Goal: Learn about a topic: Learn about a topic

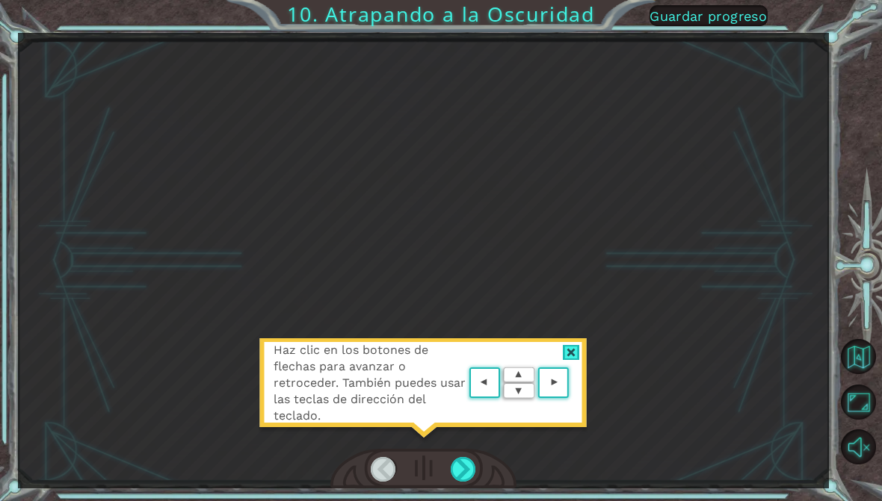
click at [611, 96] on div "Haz clic en los botones de flechas para avanzar o retroceder. También puedes us…" at bounding box center [424, 261] width 812 height 456
click at [709, 26] on button "Guardar progreso" at bounding box center [708, 15] width 118 height 21
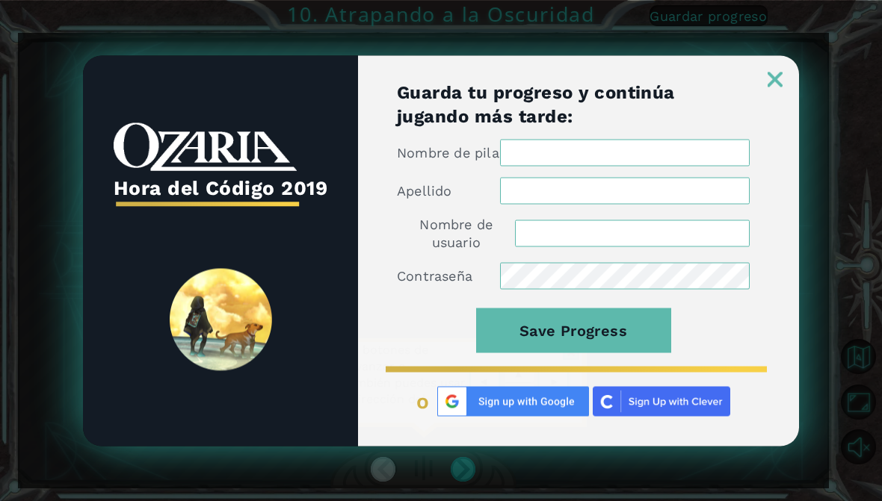
click at [780, 84] on img at bounding box center [775, 79] width 15 height 15
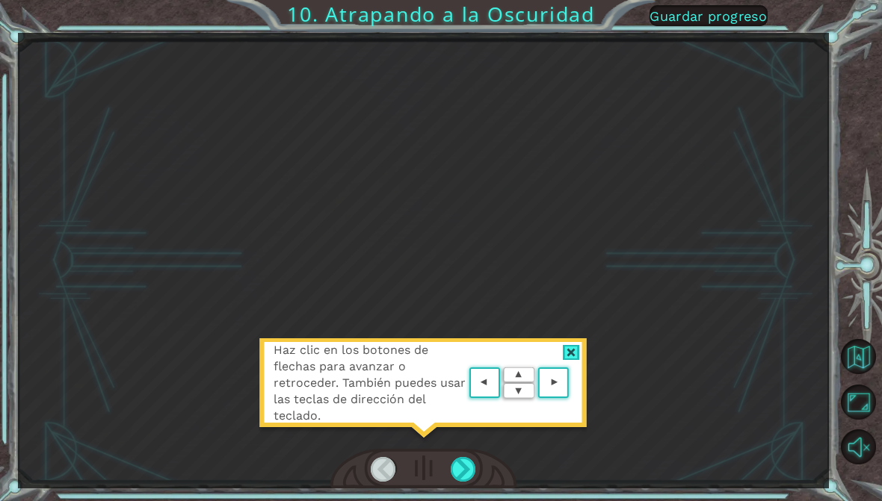
click at [715, 16] on span "Guardar progreso" at bounding box center [707, 16] width 117 height 16
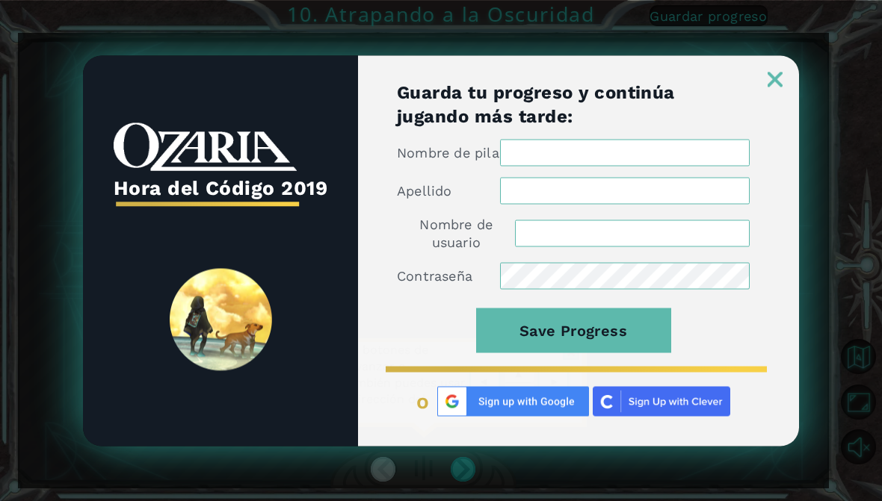
click at [780, 86] on img at bounding box center [775, 79] width 15 height 15
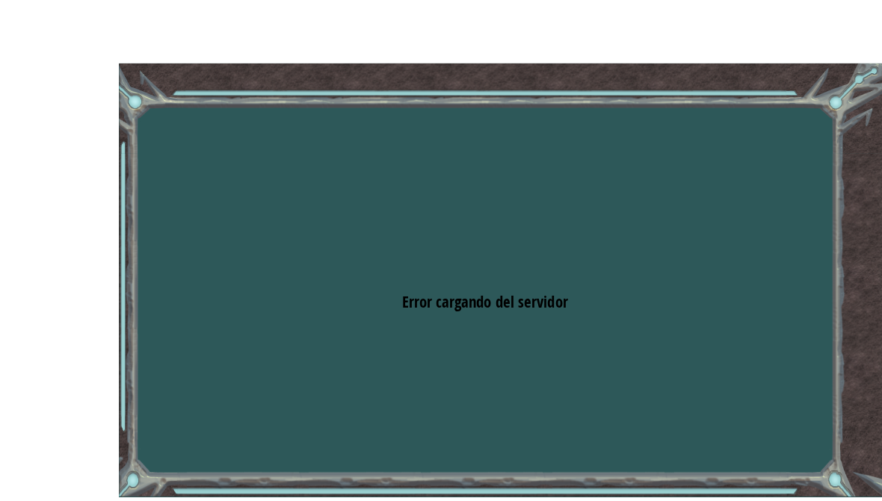
scroll to position [1, 0]
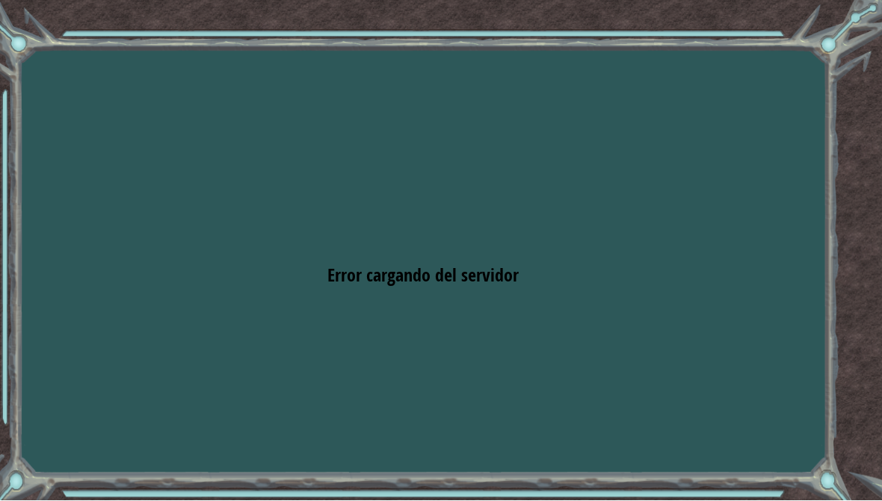
click at [484, 374] on div "Goals Error cargando del servidor Deberás unirte a un curso para jugar a este n…" at bounding box center [441, 250] width 882 height 501
click at [342, 259] on div "Goals Error cargando del servidor Deberás unirte a un curso para jugar a este n…" at bounding box center [441, 250] width 882 height 501
